Goal: Transaction & Acquisition: Download file/media

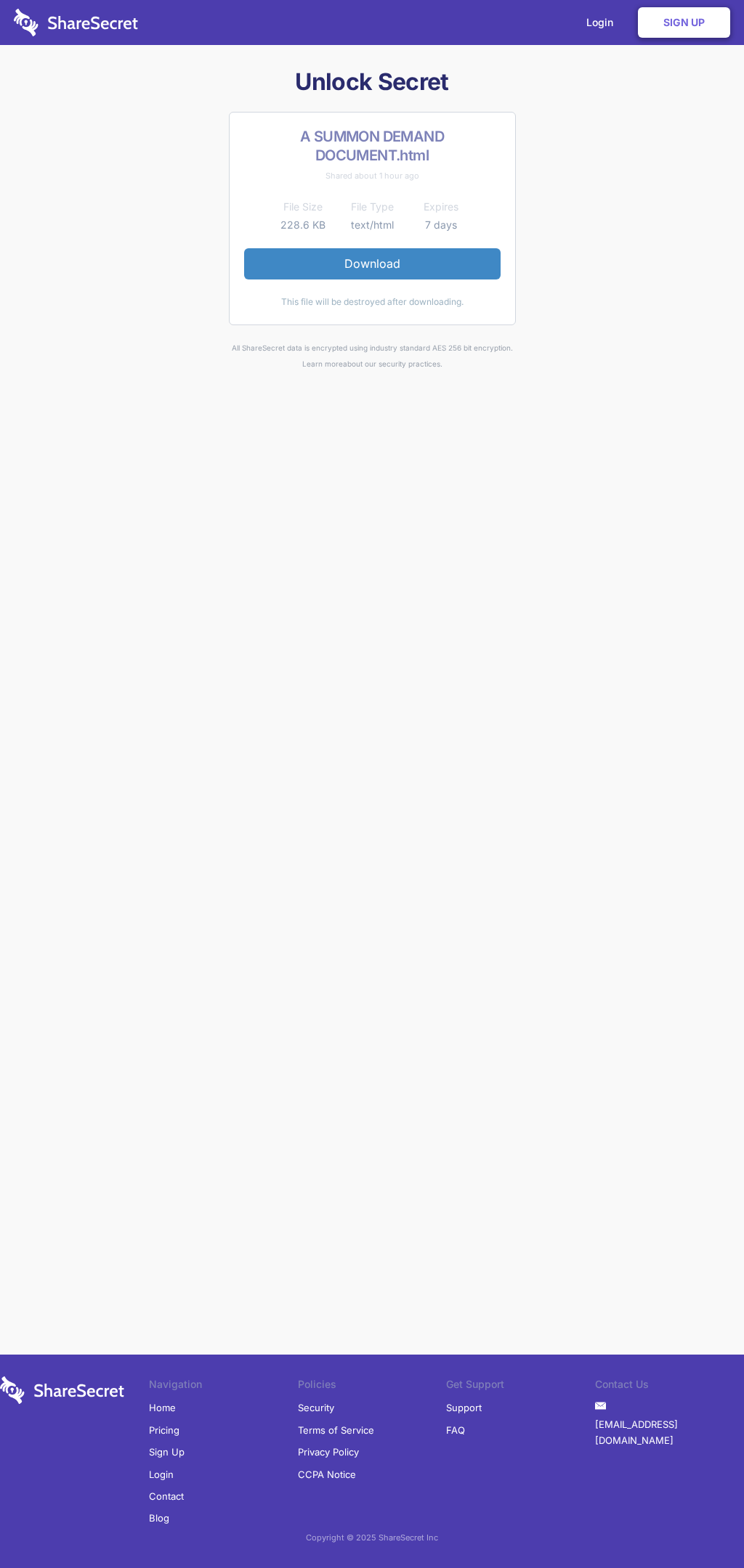
click at [372, 264] on link "Download" at bounding box center [372, 264] width 256 height 31
